Goal: Find specific fact: Find specific fact

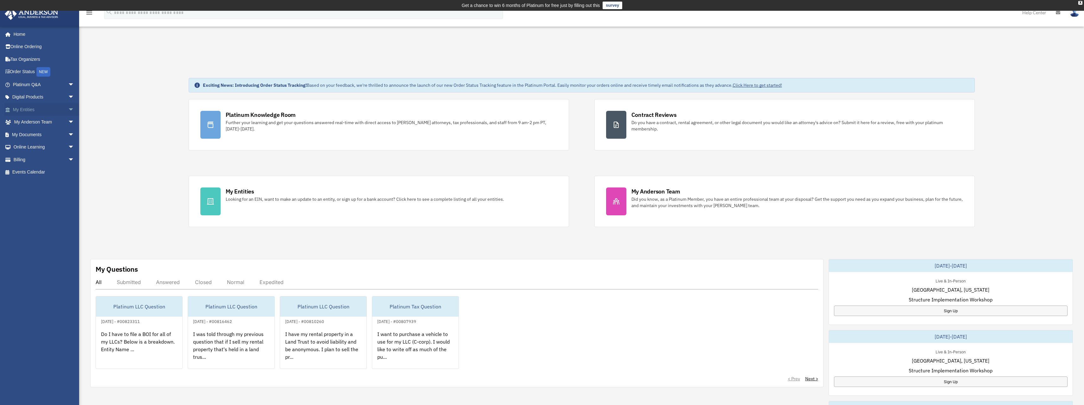
click at [29, 107] on link "My Entities arrow_drop_down" at bounding box center [43, 109] width 79 height 13
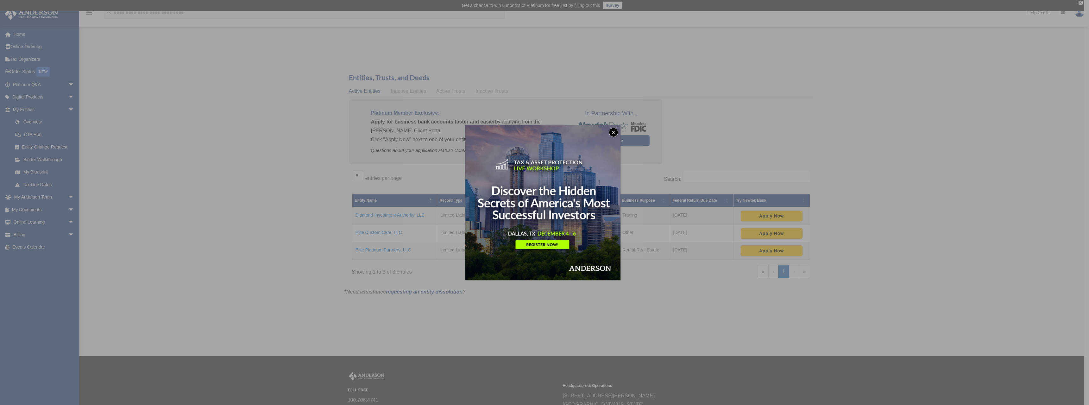
click at [613, 130] on button "x" at bounding box center [613, 132] width 9 height 9
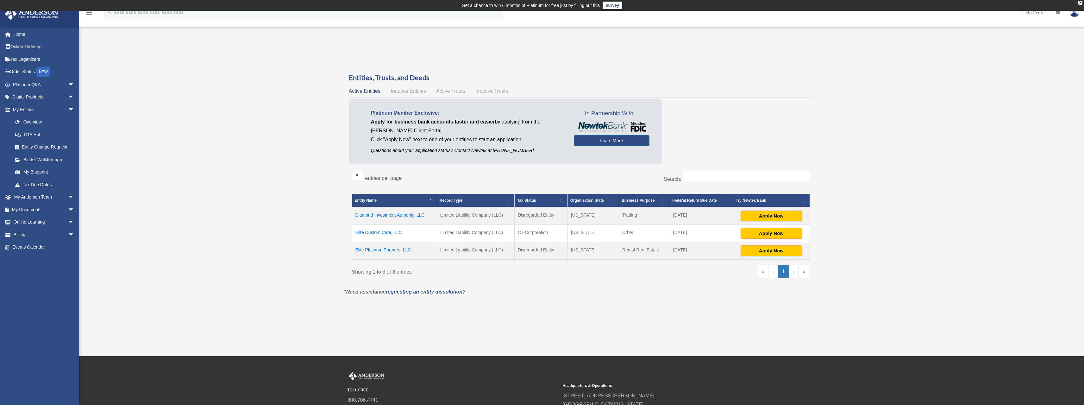
click at [376, 231] on td "Elite Custom Care, LLC" at bounding box center [394, 233] width 85 height 17
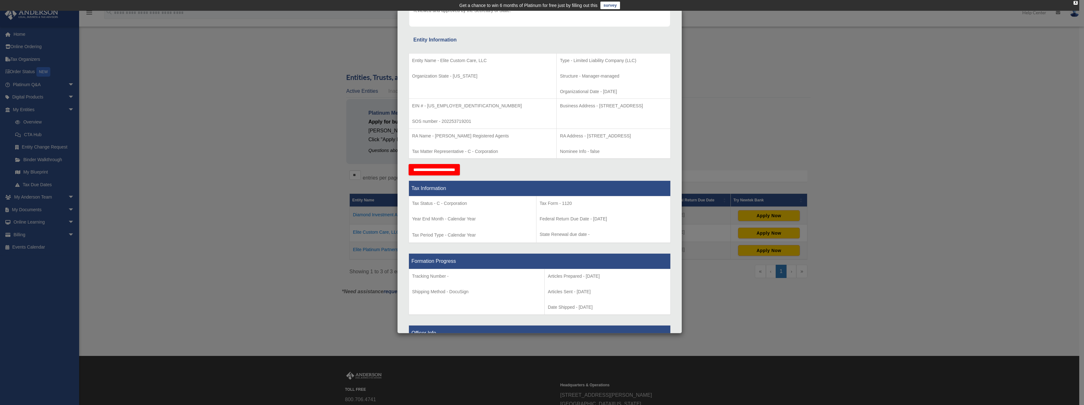
scroll to position [63, 0]
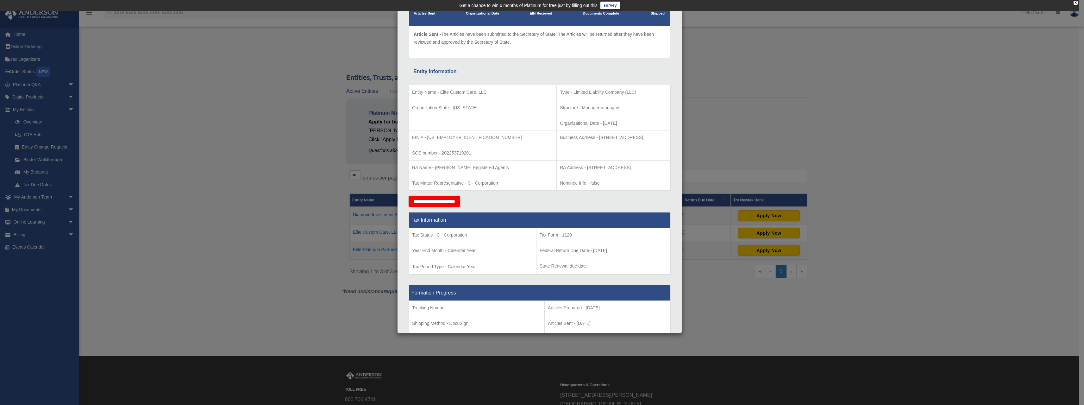
drag, startPoint x: 540, startPoint y: 138, endPoint x: 642, endPoint y: 142, distance: 102.0
click at [642, 142] on p "Business Address - [STREET_ADDRESS]" at bounding box center [613, 138] width 107 height 8
copy p "[STREET_ADDRESS]"
